Goal: Check status: Check status

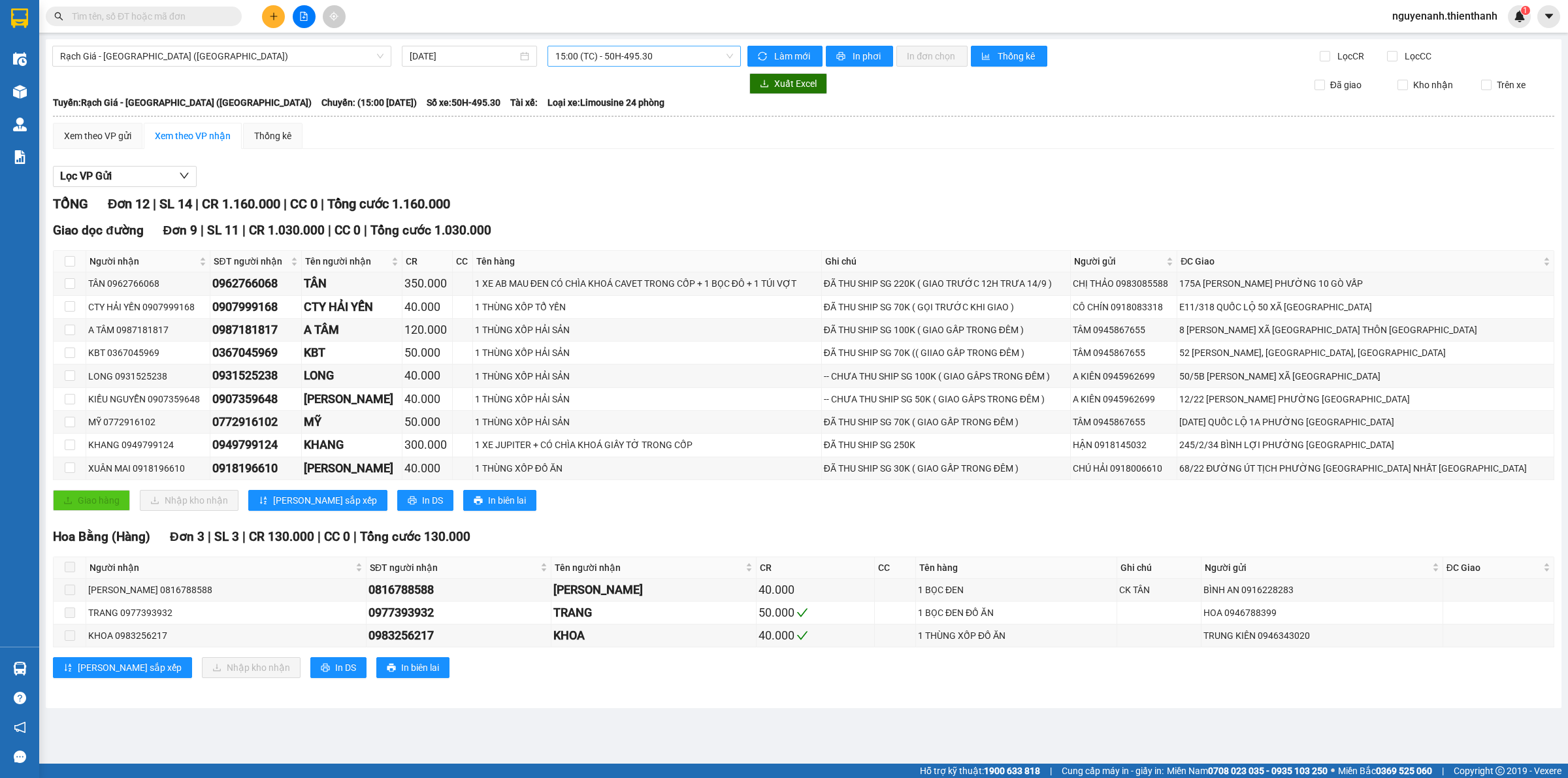
click at [598, 53] on span "15:00 (TC) - 50H-495.30" at bounding box center [644, 56] width 178 height 20
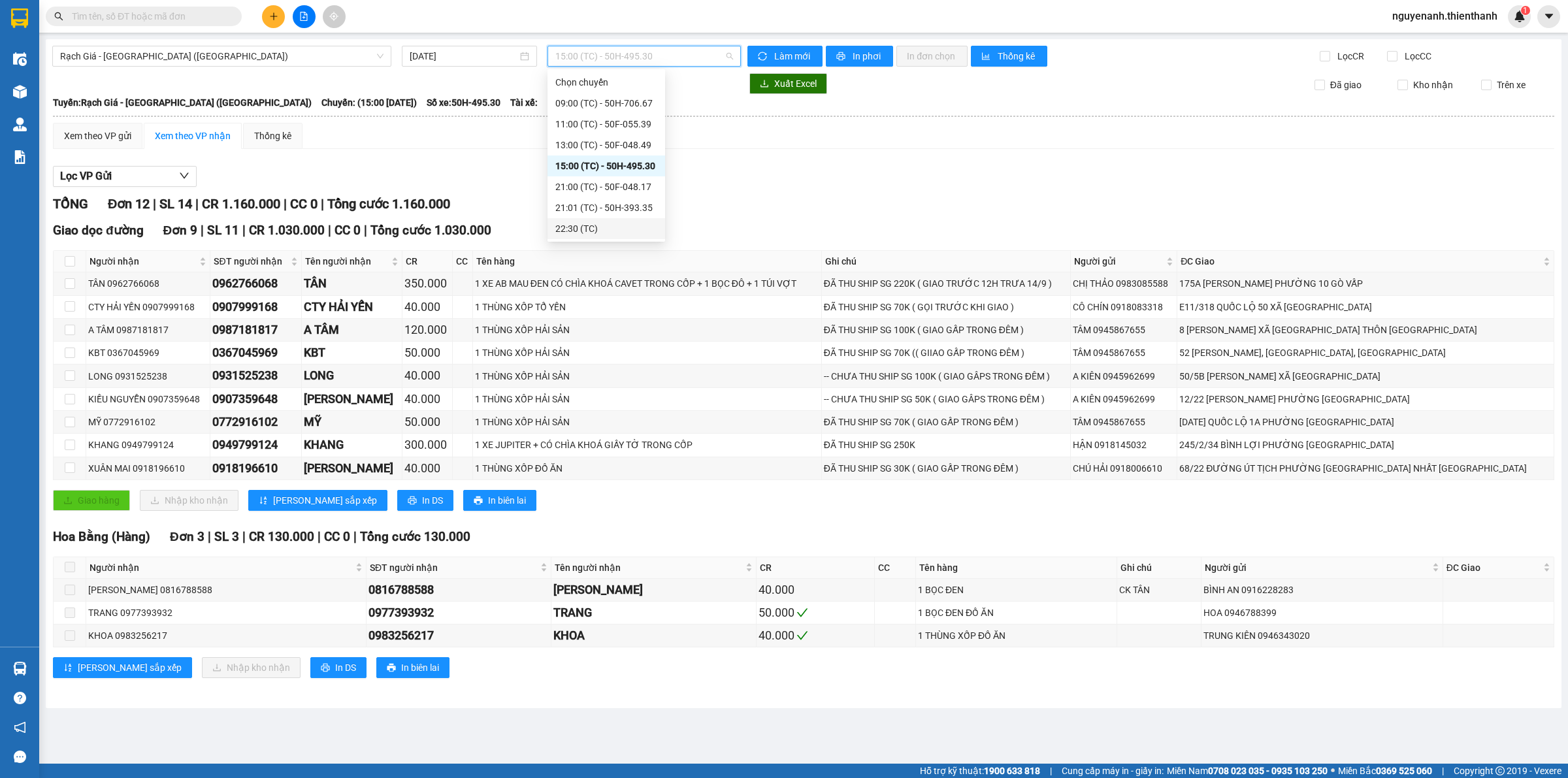
click at [605, 224] on div "22:30 (TC)" at bounding box center [606, 229] width 102 height 14
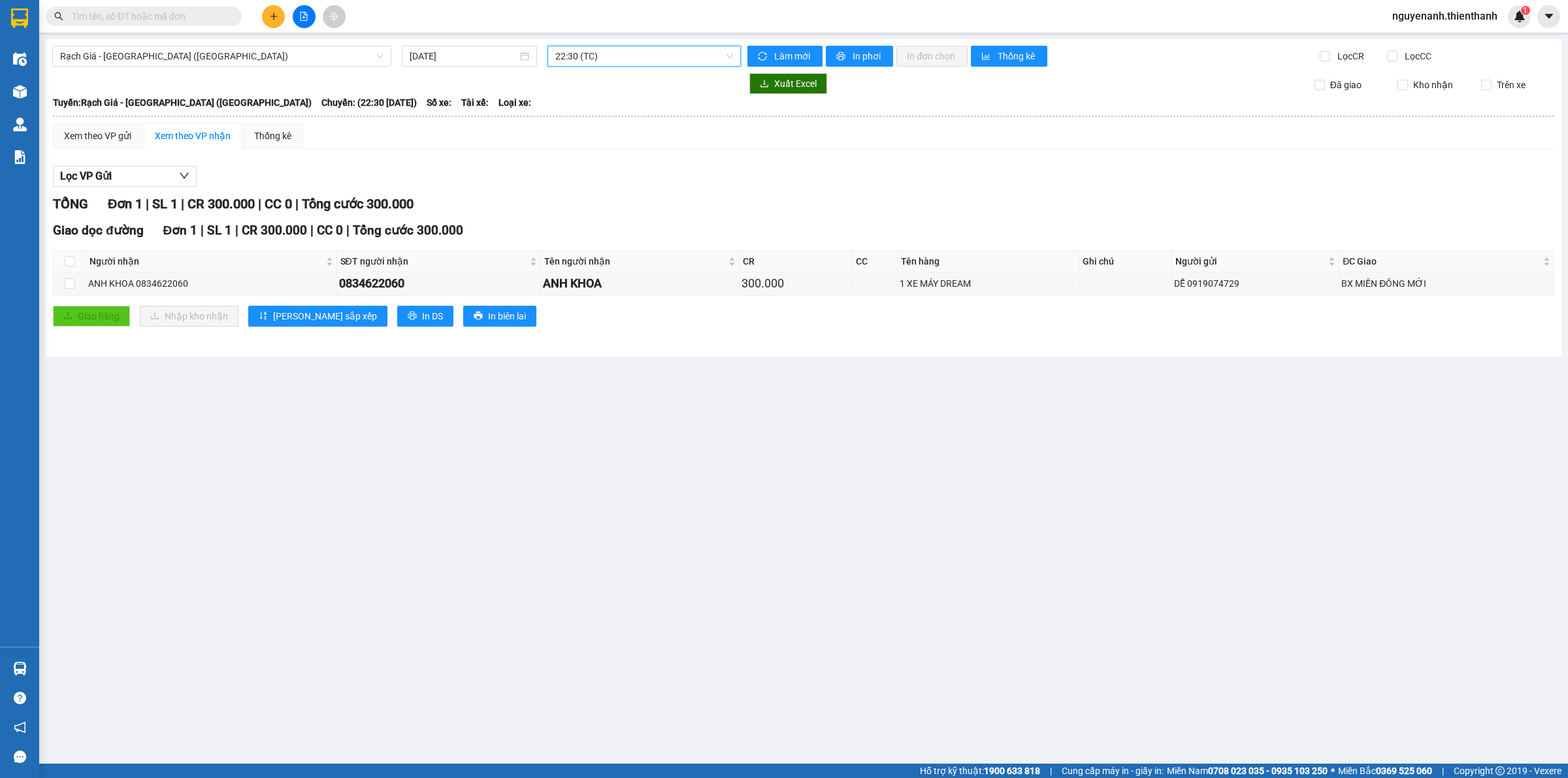
click at [612, 63] on span "22:30 (TC)" at bounding box center [644, 56] width 178 height 20
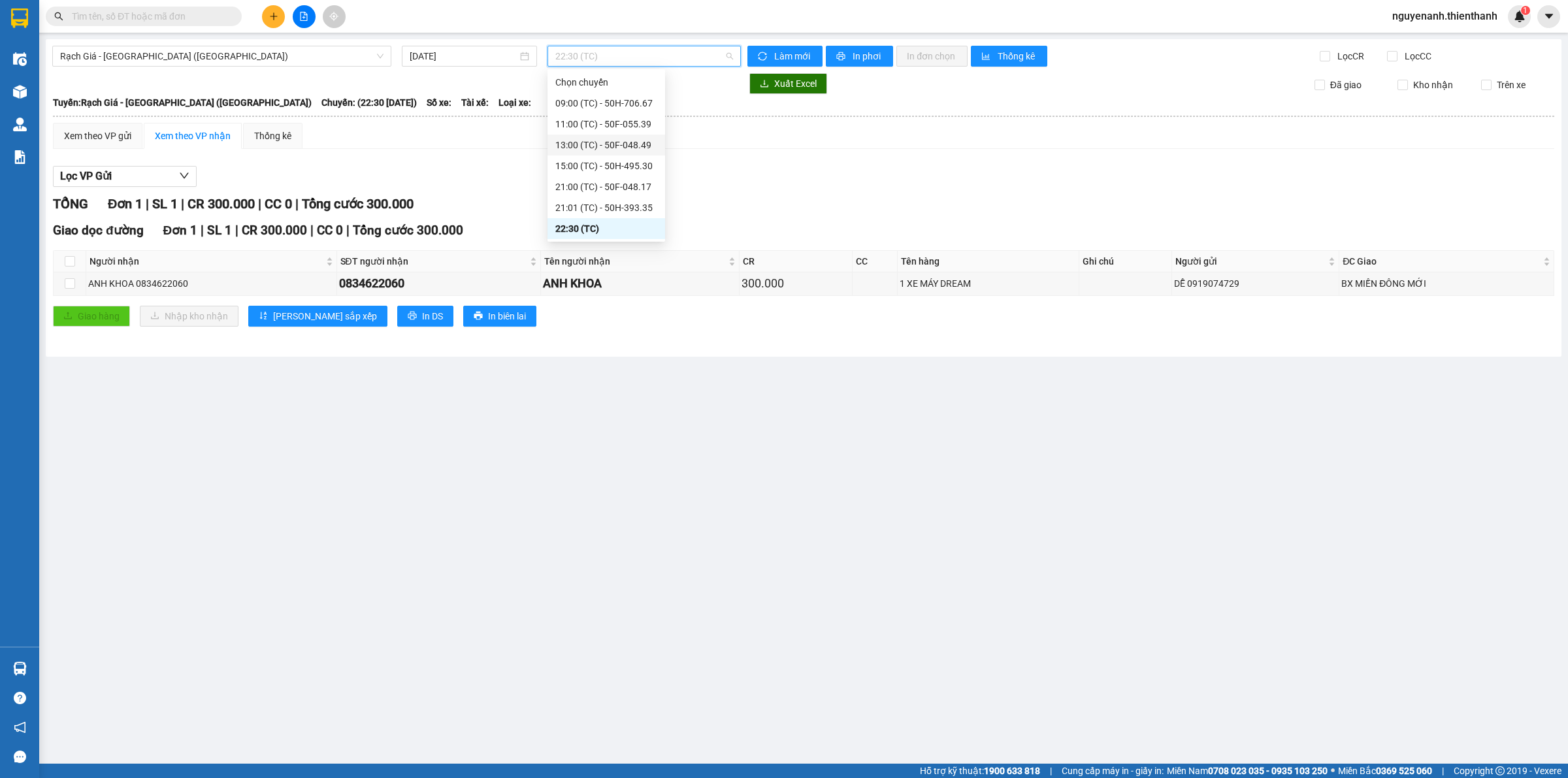
scroll to position [21, 0]
click at [638, 232] on div "22:59 (TC) - 50F-048.17" at bounding box center [606, 229] width 102 height 14
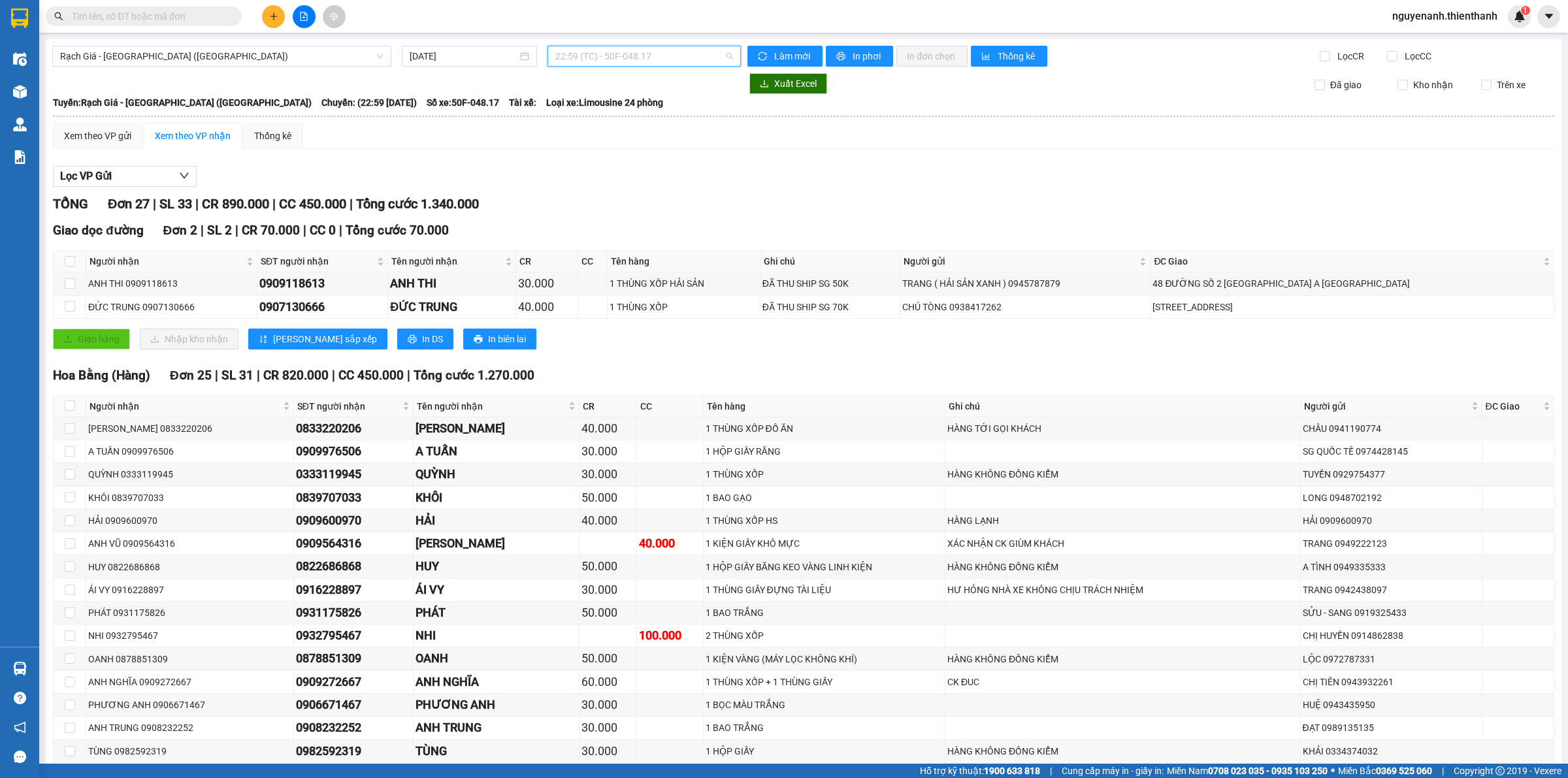
click at [641, 59] on span "22:59 (TC) - 50F-048.17" at bounding box center [644, 56] width 178 height 20
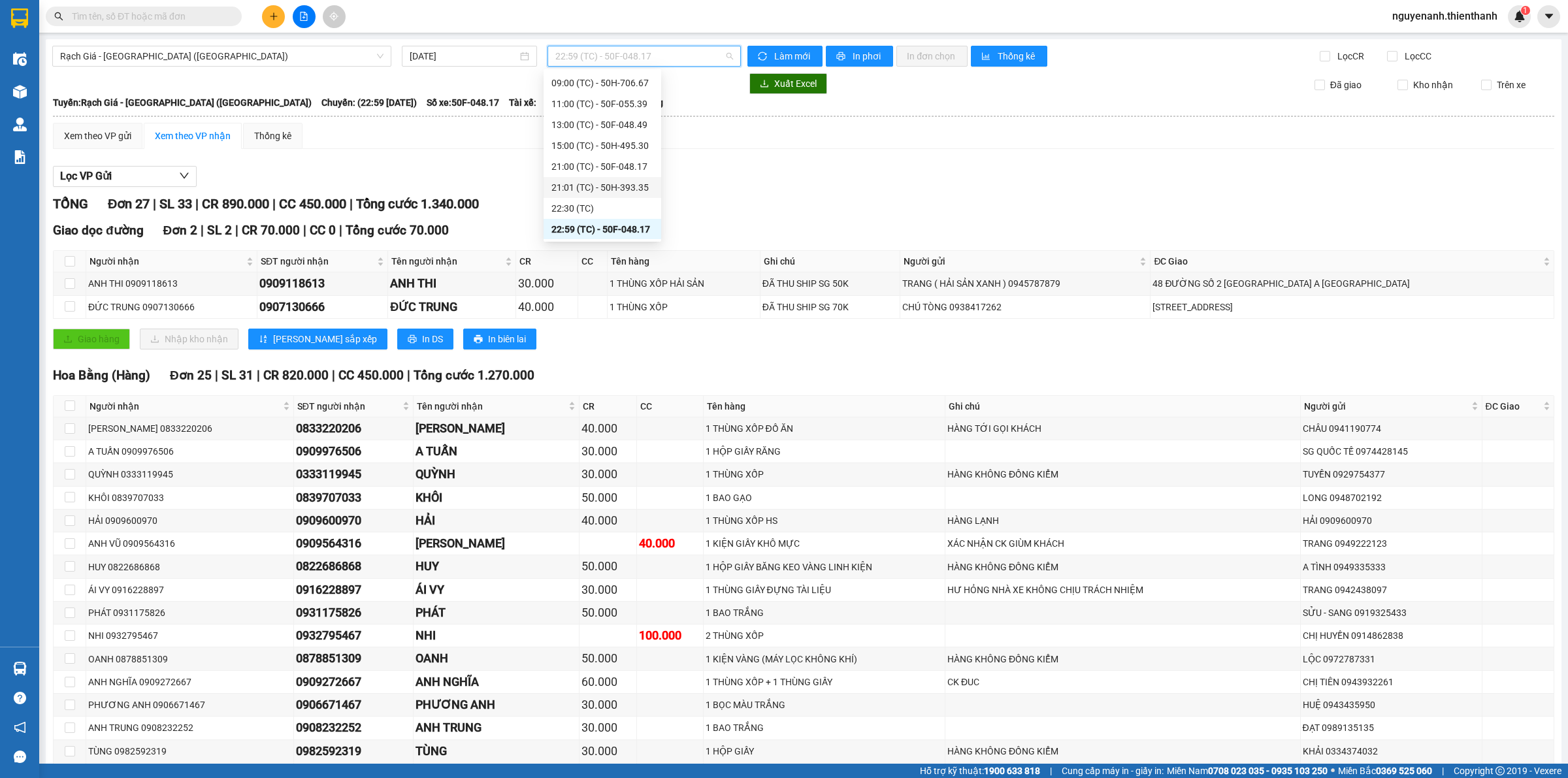
click at [637, 178] on div "21:01 (TC) - 50H-393.35" at bounding box center [602, 186] width 117 height 21
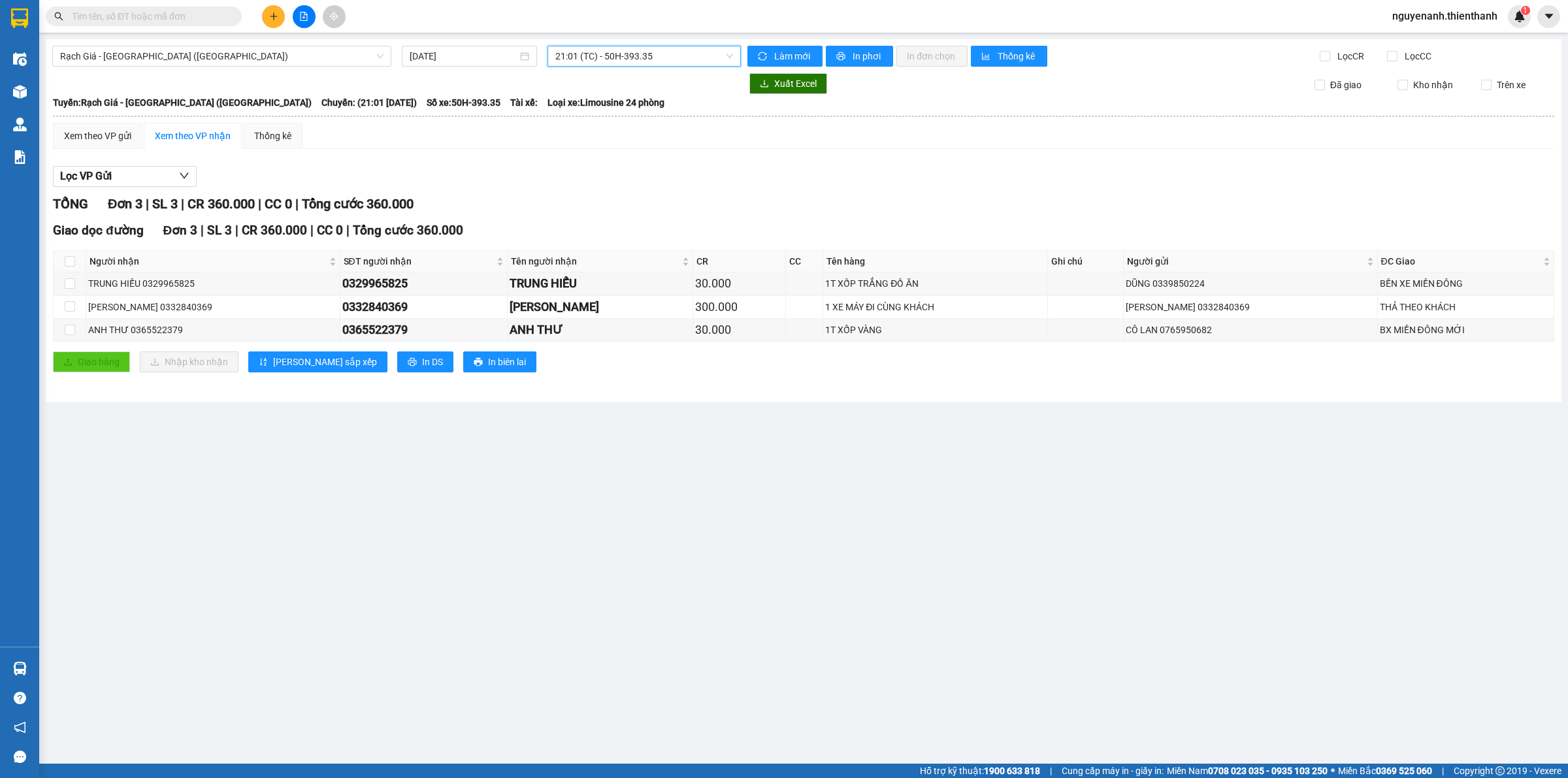
click at [628, 53] on span "21:01 (TC) - 50H-393.35" at bounding box center [644, 56] width 178 height 20
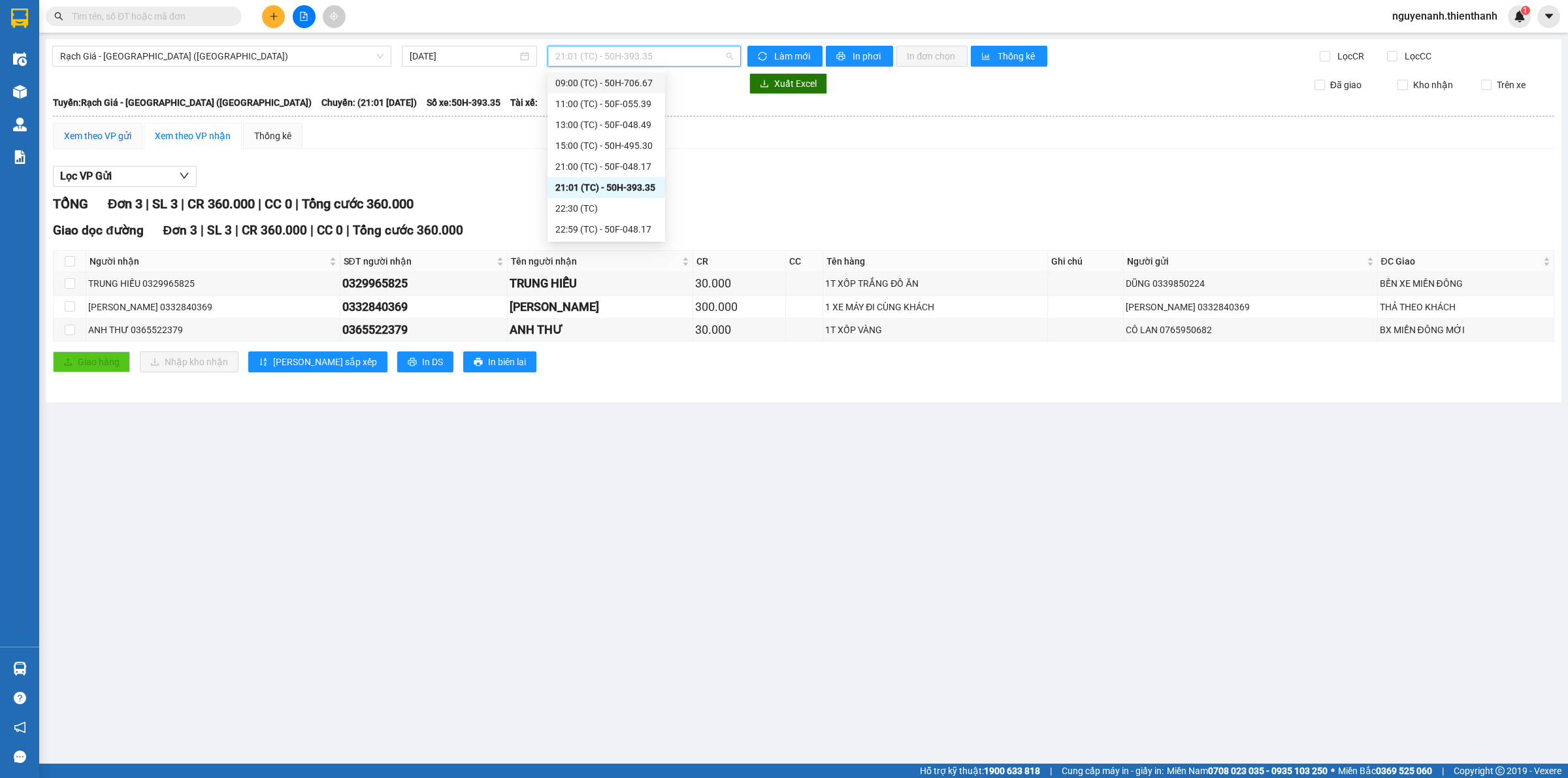
click at [117, 138] on div "Xem theo VP gửi" at bounding box center [97, 136] width 67 height 14
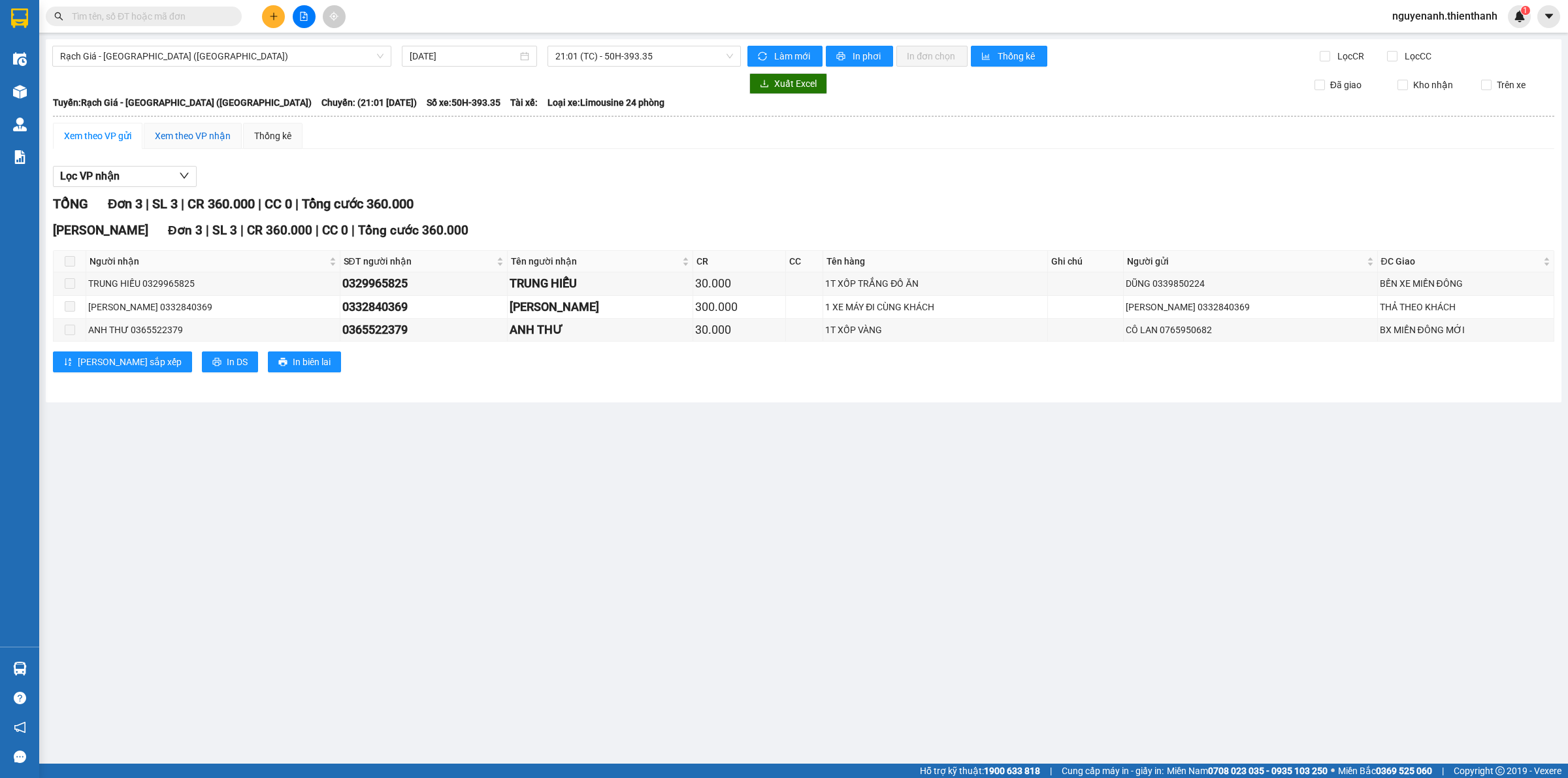
click at [174, 133] on div "Xem theo VP nhận" at bounding box center [193, 136] width 76 height 14
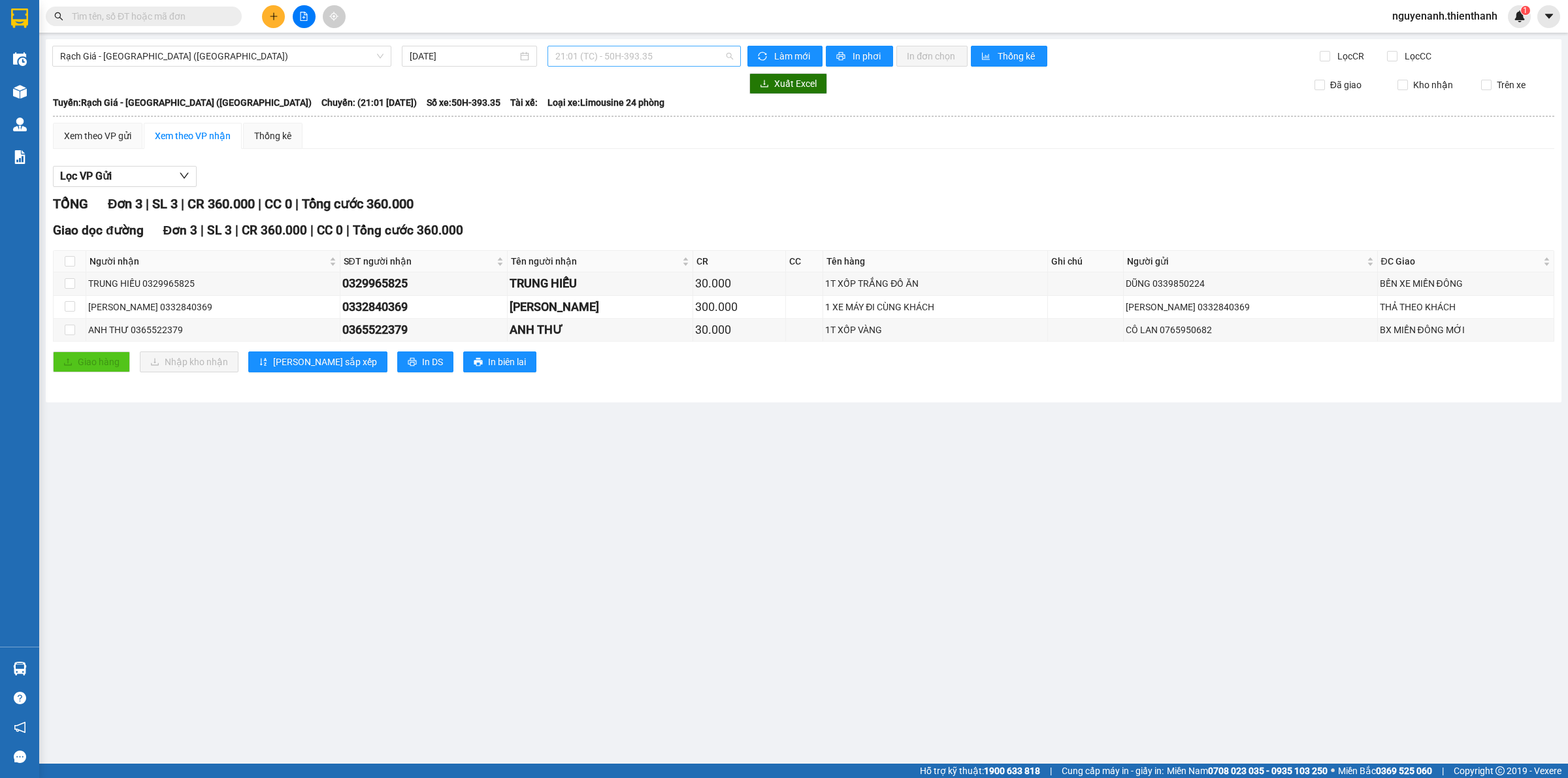
click at [611, 56] on span "21:01 (TC) - 50H-393.35" at bounding box center [644, 56] width 178 height 20
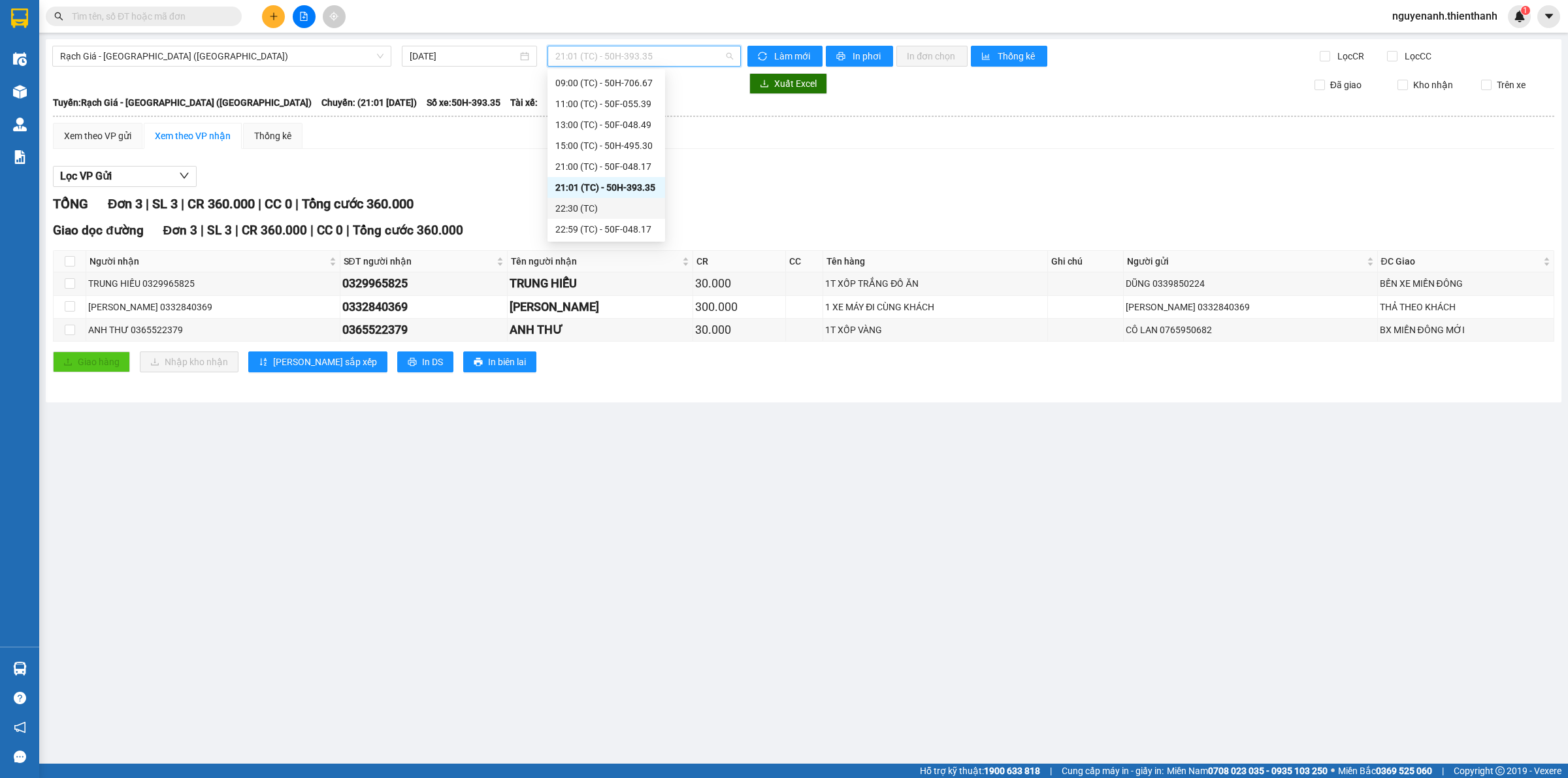
click at [622, 206] on div "22:30 (TC)" at bounding box center [606, 208] width 102 height 14
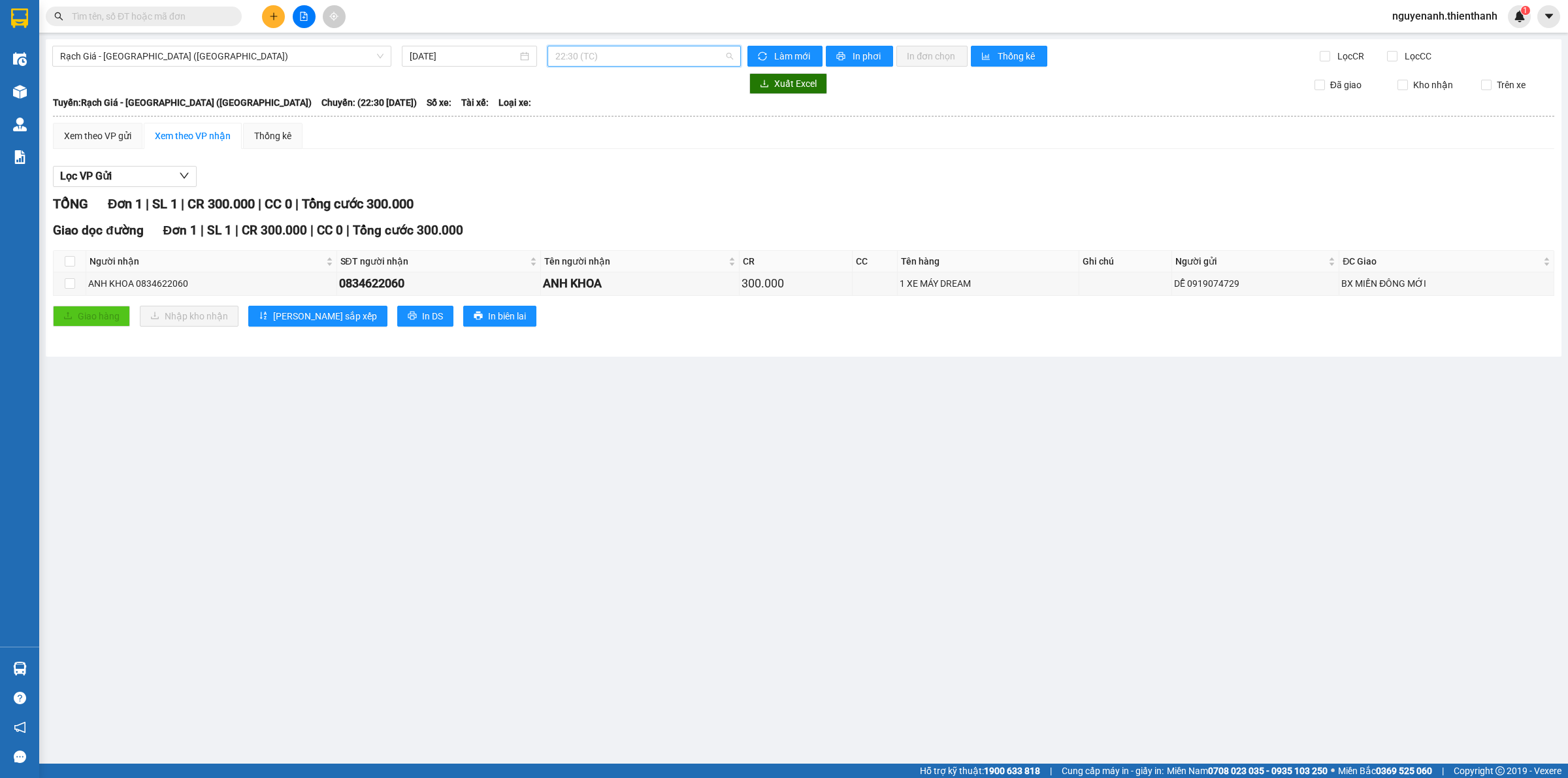
click at [628, 54] on span "22:30 (TC)" at bounding box center [644, 56] width 178 height 20
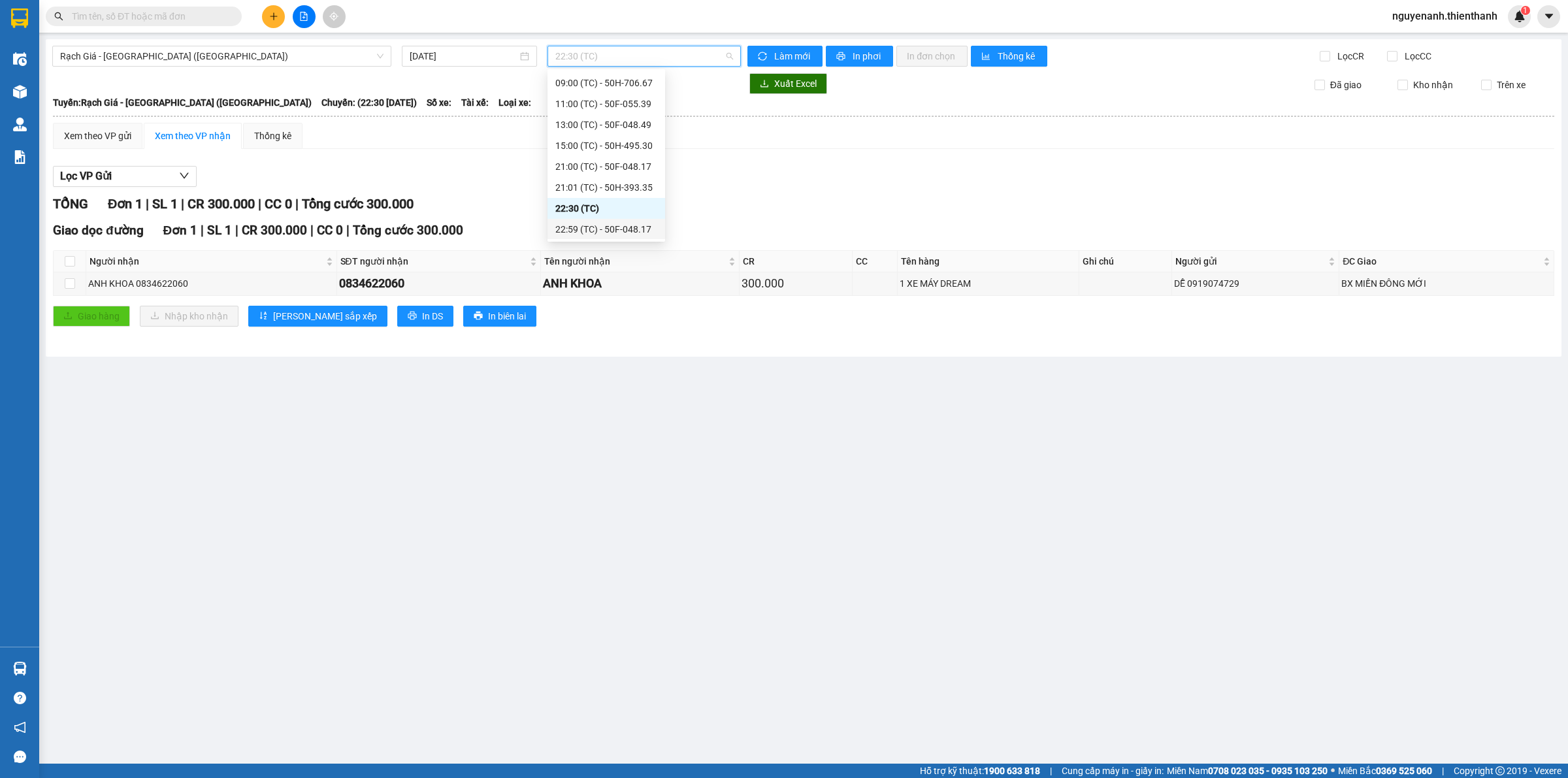
click at [614, 229] on div "22:59 (TC) - 50F-048.17" at bounding box center [606, 229] width 102 height 14
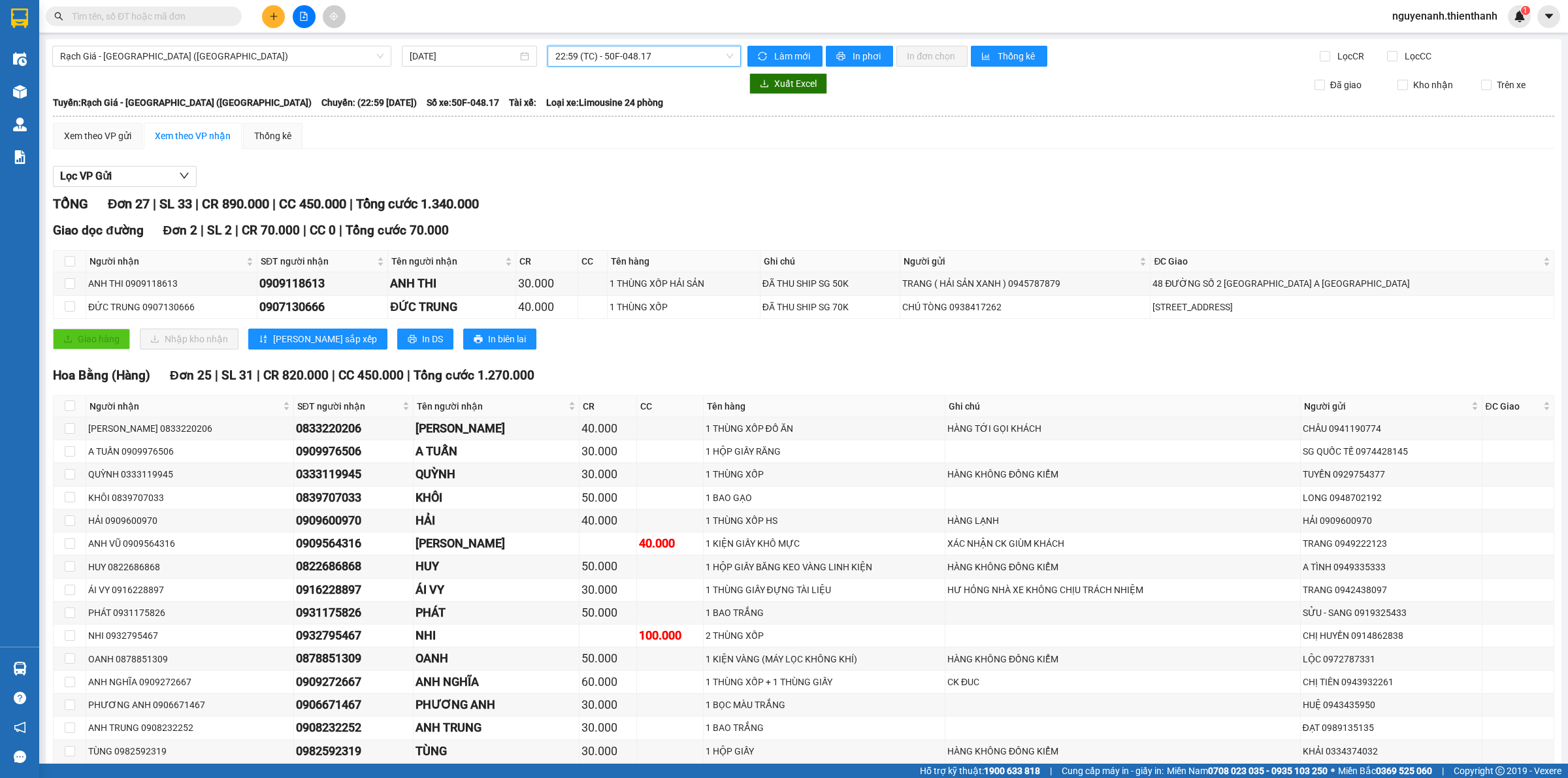
click at [124, 26] on div "Kết quả tìm kiếm ( 0 ) Bộ lọc Ngày tạo đơn gần nhất No Data" at bounding box center [127, 17] width 255 height 23
